Goal: Task Accomplishment & Management: Use online tool/utility

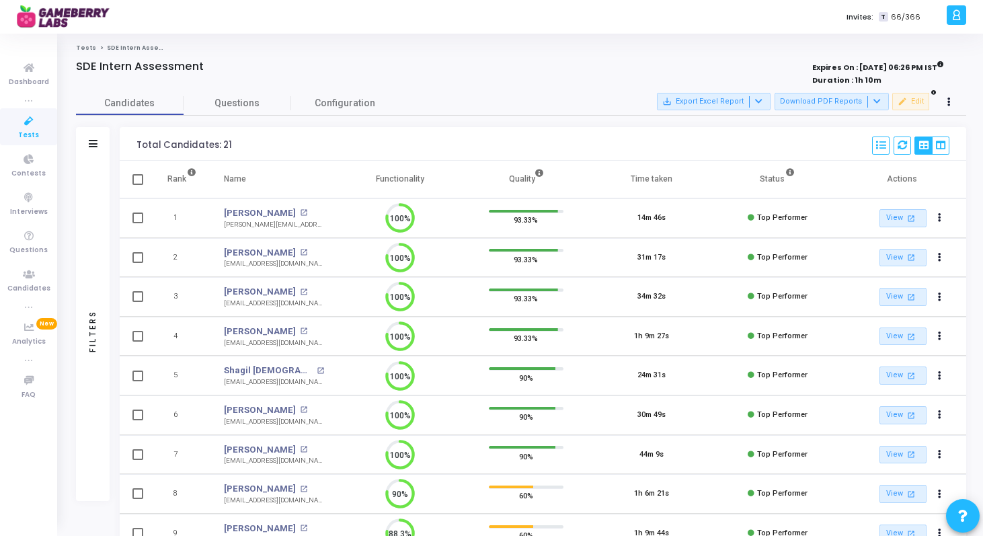
click at [32, 132] on span "Tests" at bounding box center [28, 135] width 21 height 11
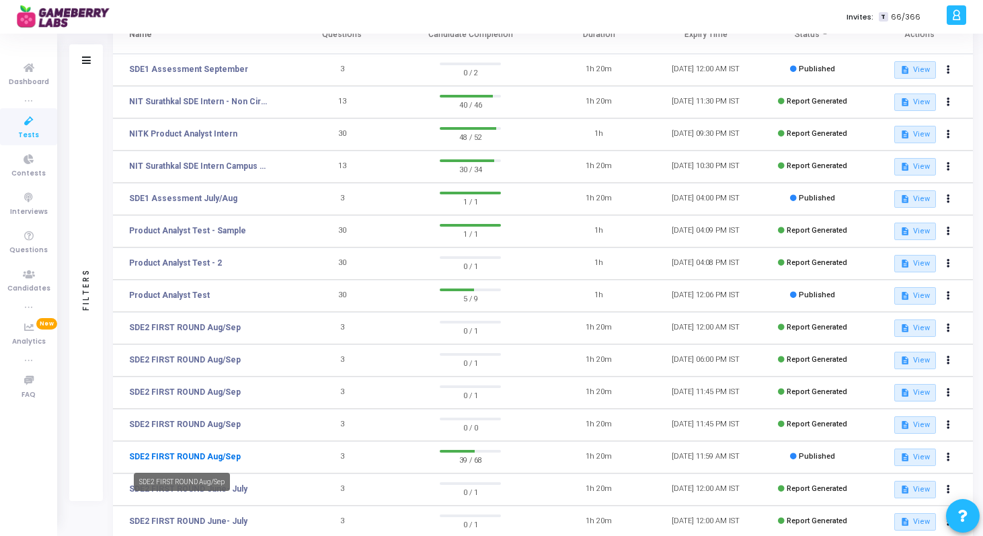
click at [191, 455] on link "SDE2 FIRST ROUND Aug/Sep" at bounding box center [185, 457] width 112 height 12
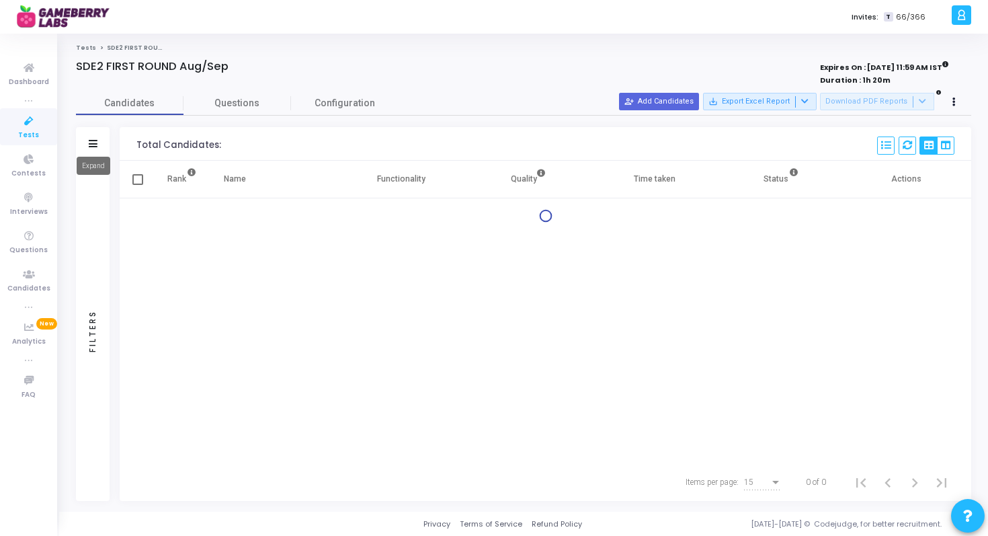
click at [92, 144] on icon at bounding box center [93, 143] width 9 height 7
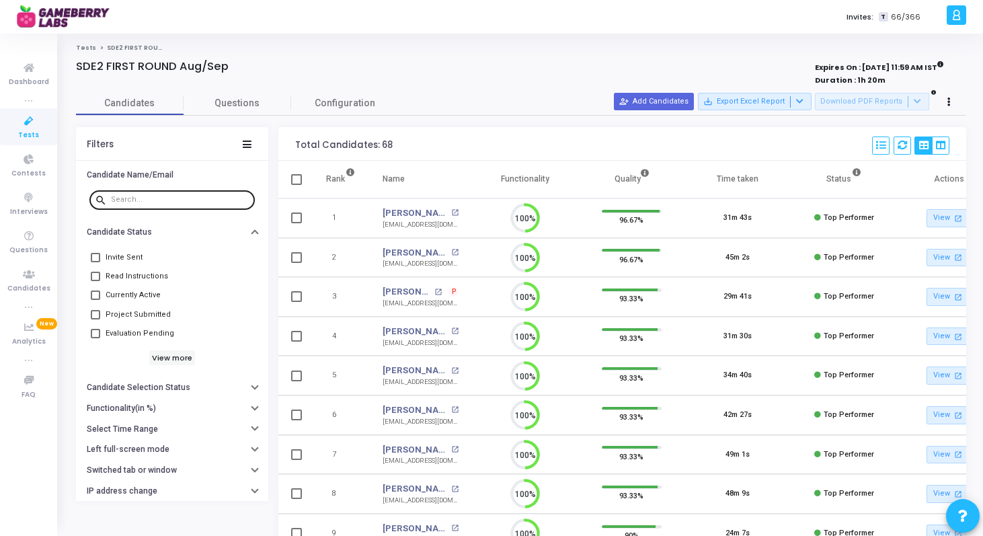
click at [143, 199] on input "text" at bounding box center [180, 200] width 139 height 8
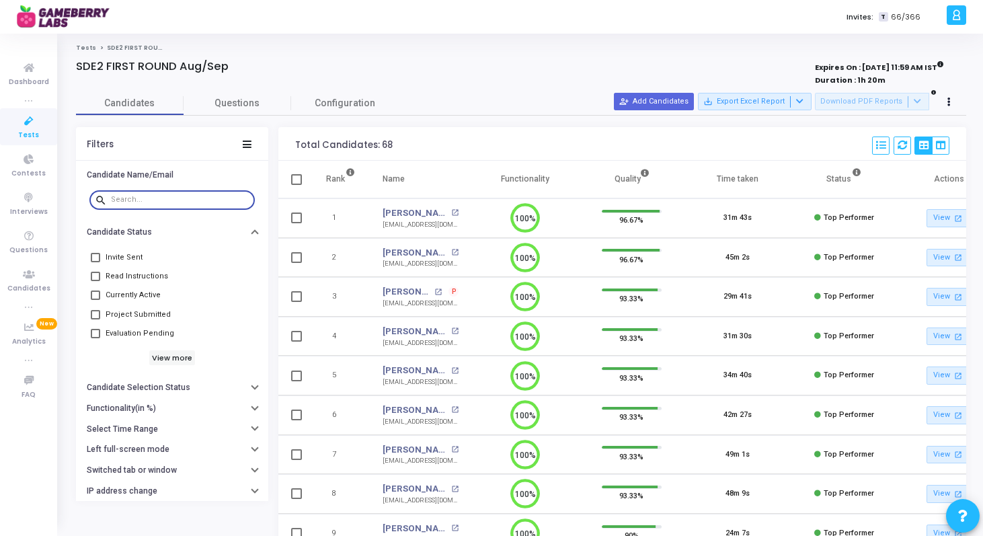
paste input "[PERSON_NAME]"
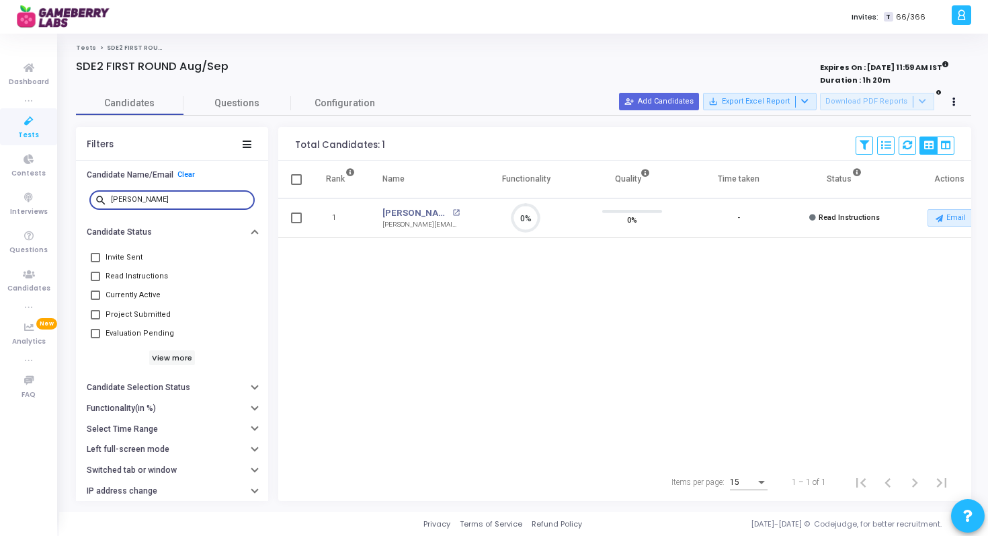
paste input "[PERSON_NAME]"
type input "[PERSON_NAME]"
click at [28, 122] on icon at bounding box center [29, 121] width 28 height 17
